Goal: Navigation & Orientation: Find specific page/section

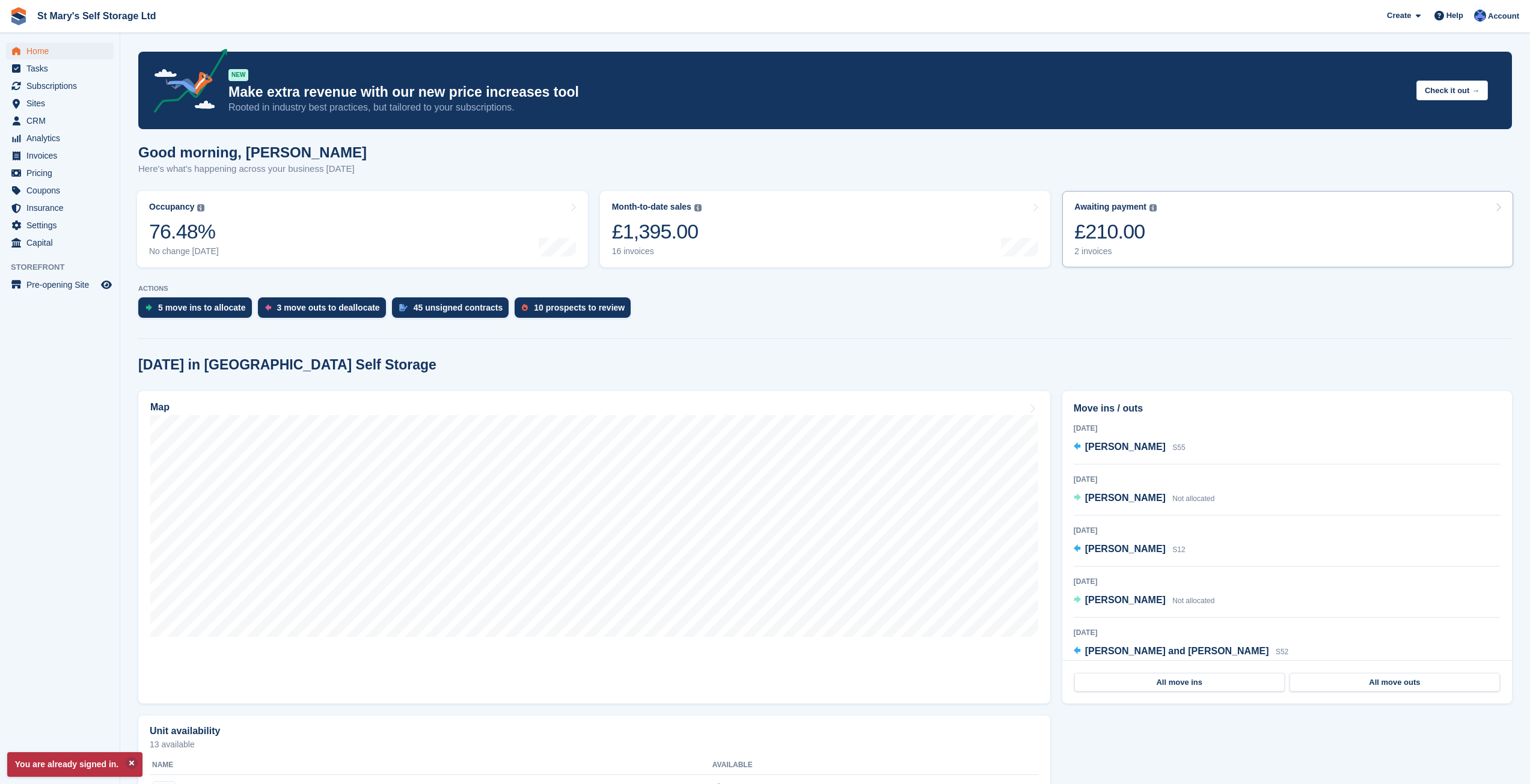
click at [1180, 219] on link "Awaiting payment The total outstanding balance on all open invoices. £210.00 2 …" at bounding box center [1287, 229] width 451 height 76
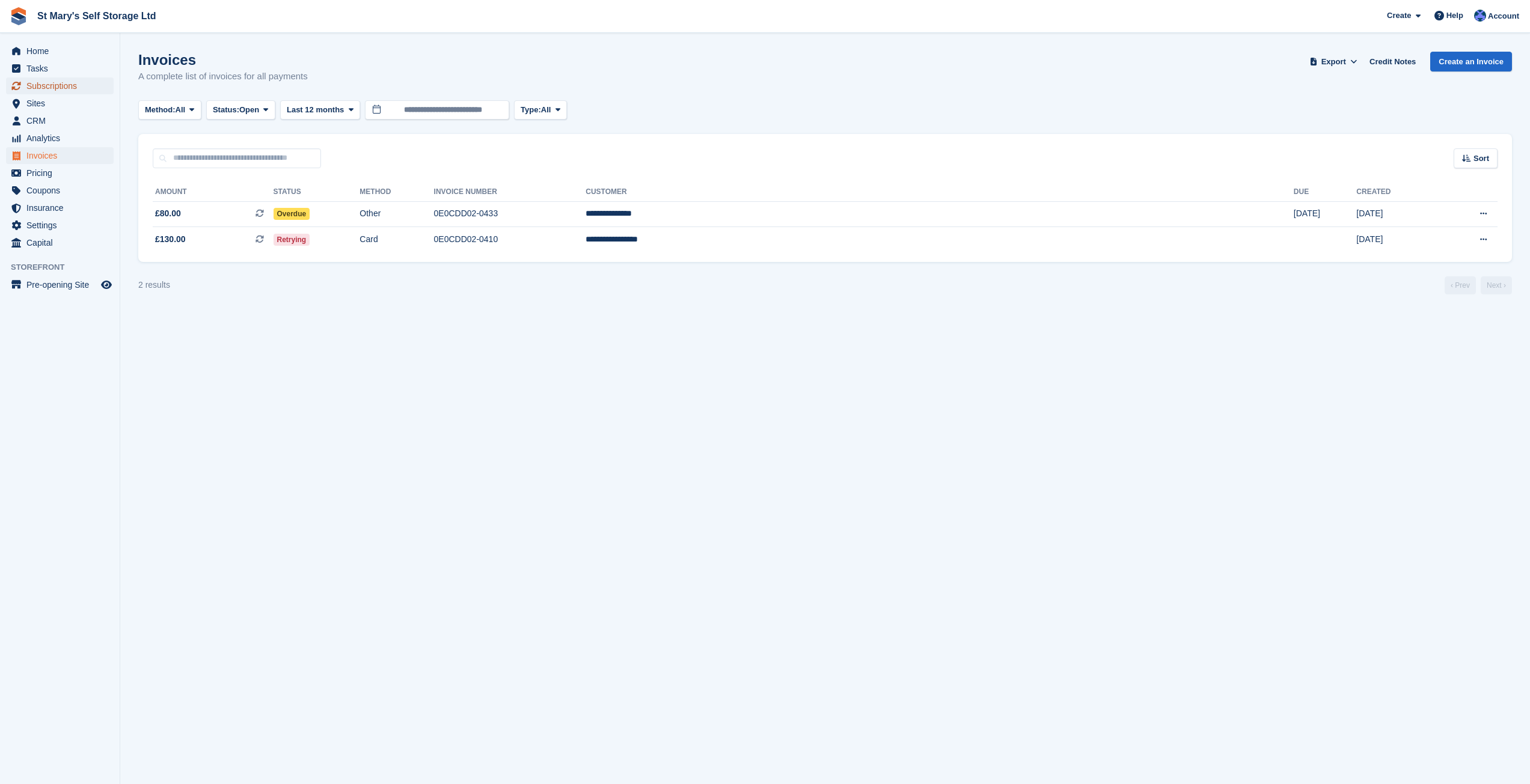
click at [43, 91] on span "Subscriptions" at bounding box center [62, 86] width 72 height 17
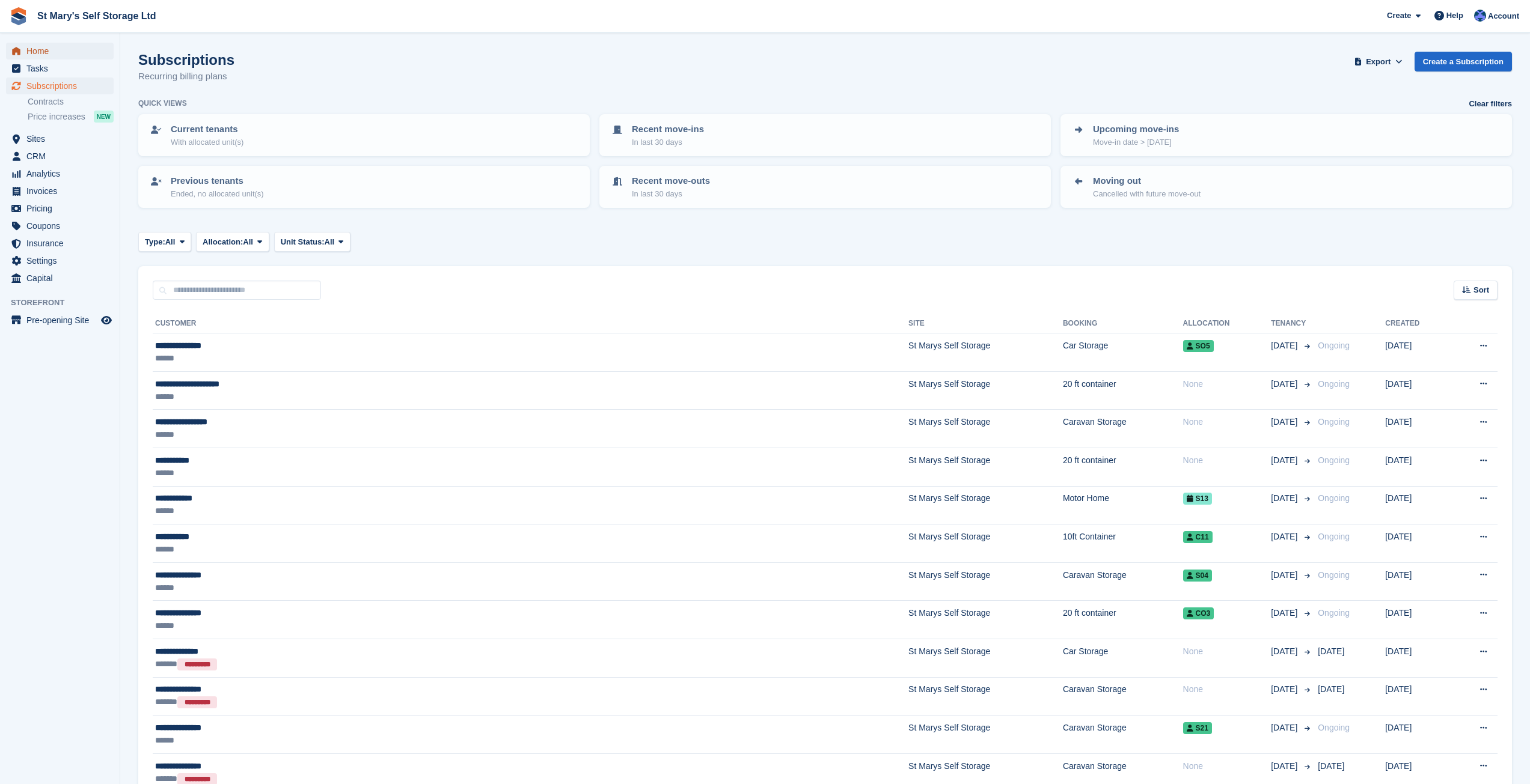
click at [39, 48] on span "Home" at bounding box center [62, 51] width 72 height 17
